Goal: Go to known website: Go to known website

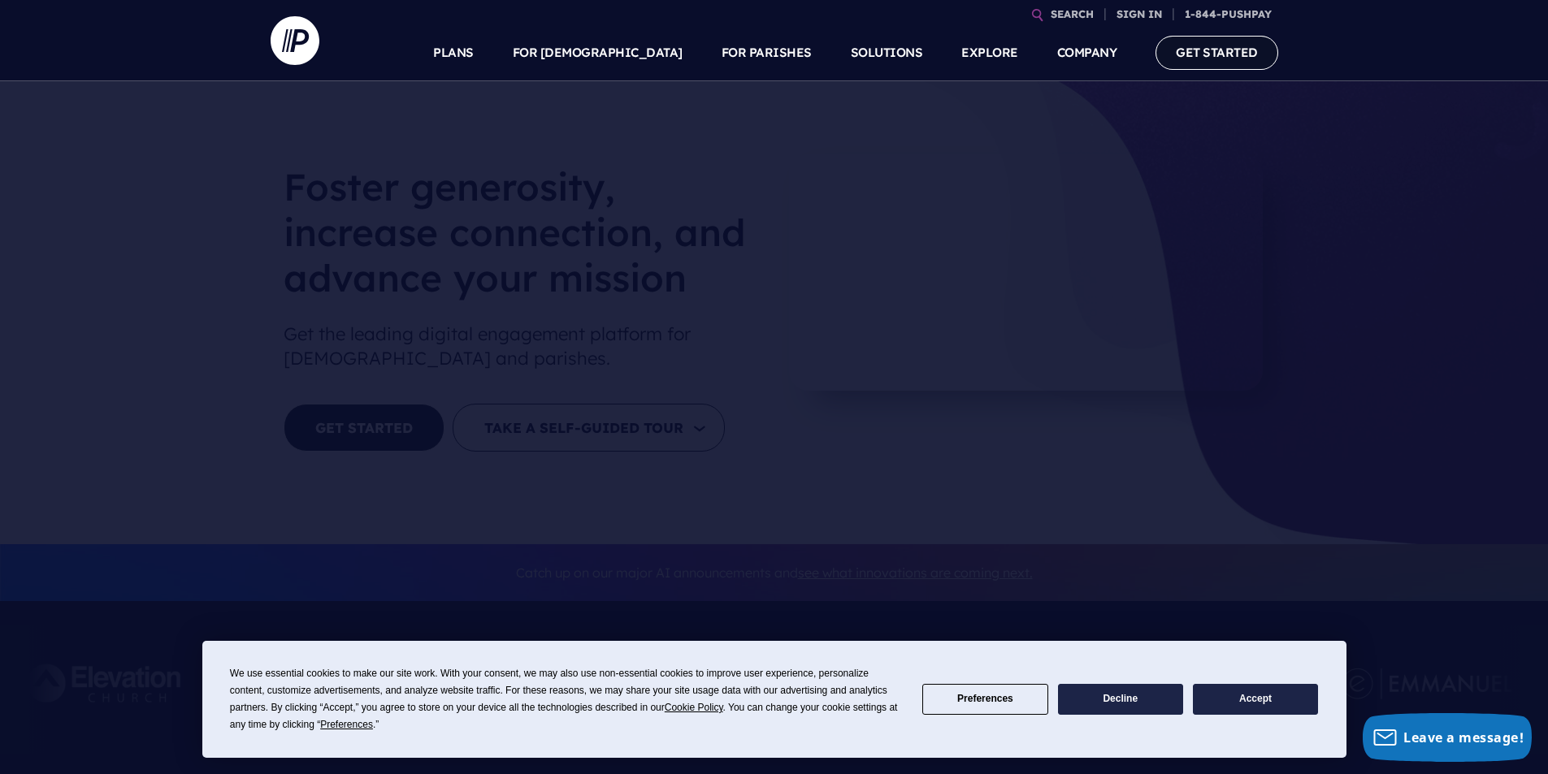
click at [1201, 66] on link "GET STARTED" at bounding box center [1216, 52] width 123 height 33
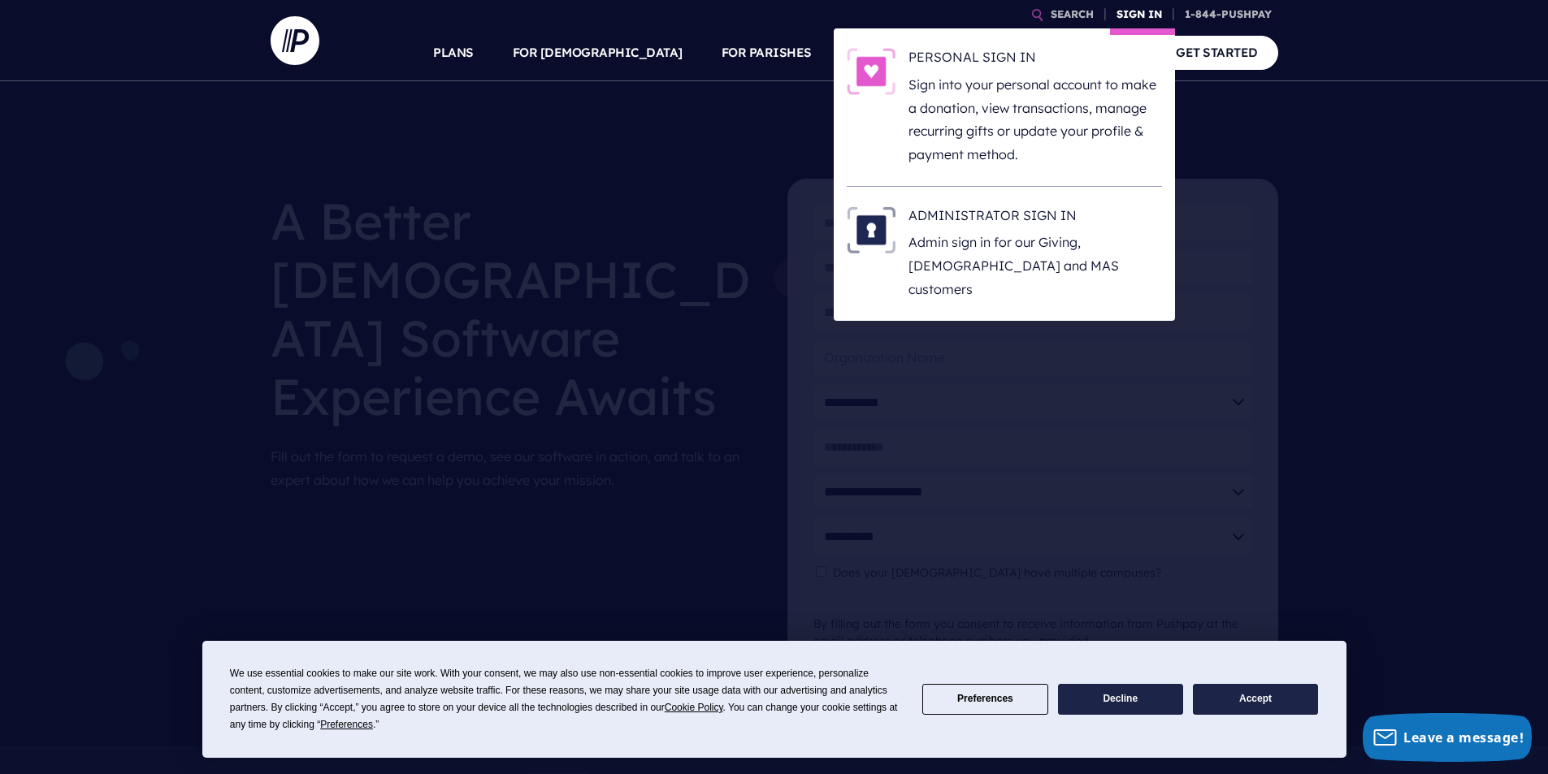
click at [1143, 5] on link "SIGN IN" at bounding box center [1139, 14] width 59 height 28
click at [1017, 221] on h6 "ADMINISTRATOR SIGN IN" at bounding box center [1035, 218] width 254 height 24
